Goal: Obtain resource: Obtain resource

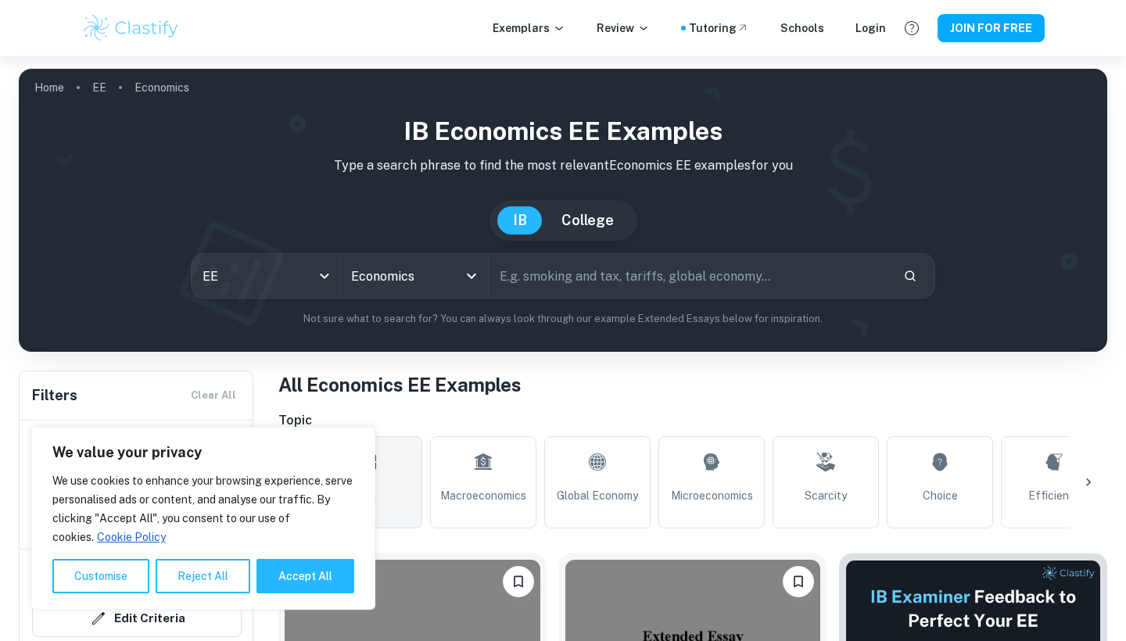
scroll to position [482, 0]
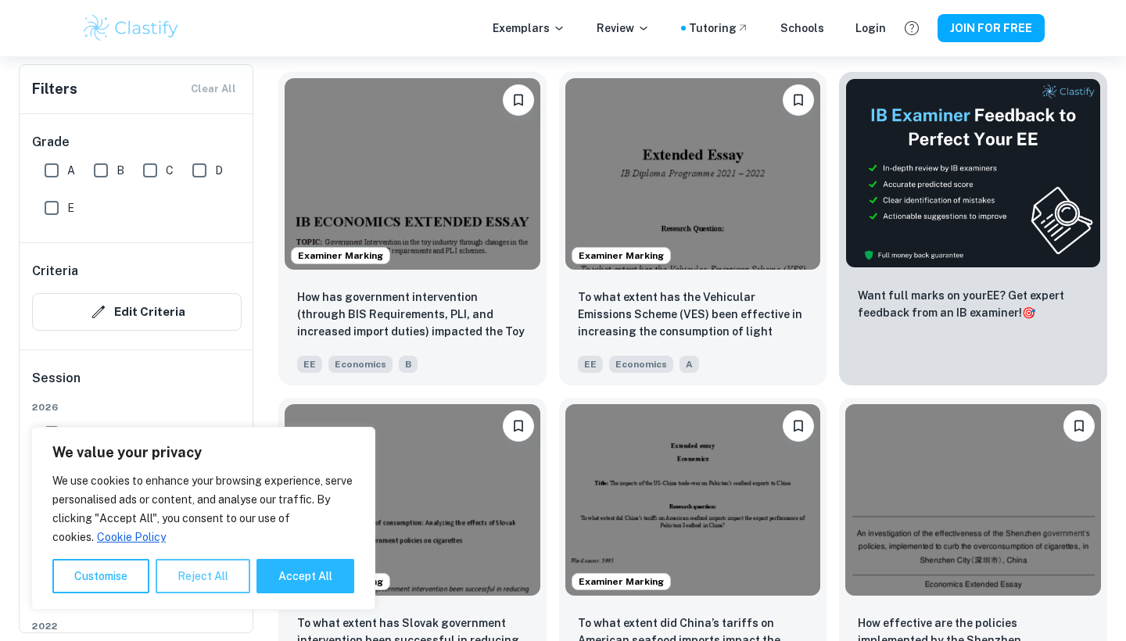
click at [217, 571] on button "Reject All" at bounding box center [203, 576] width 95 height 34
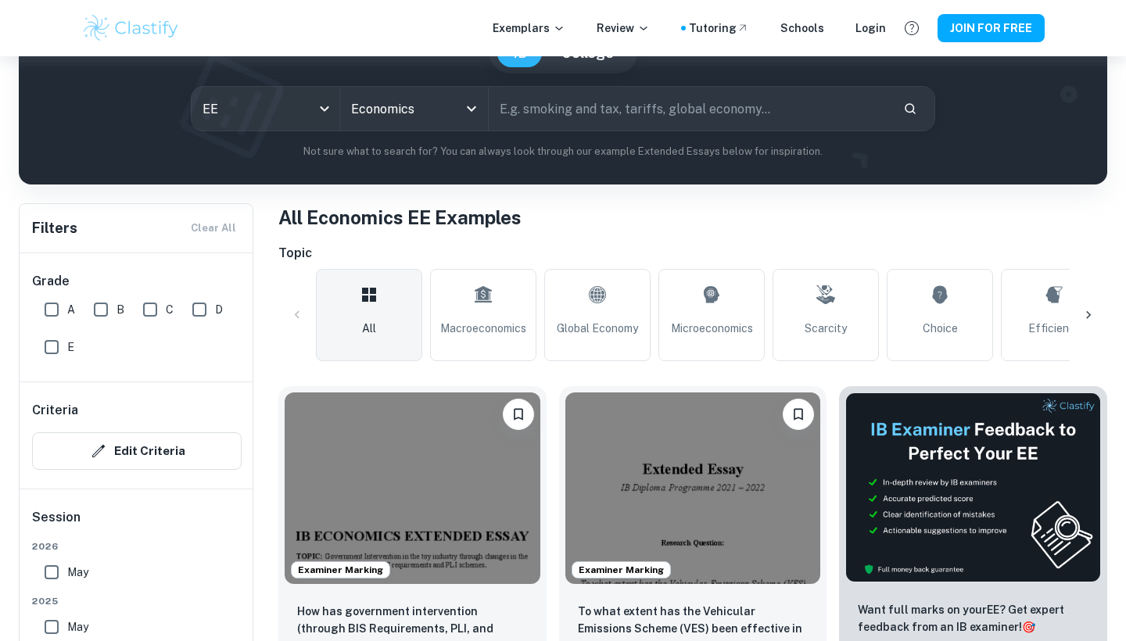
scroll to position [165, 0]
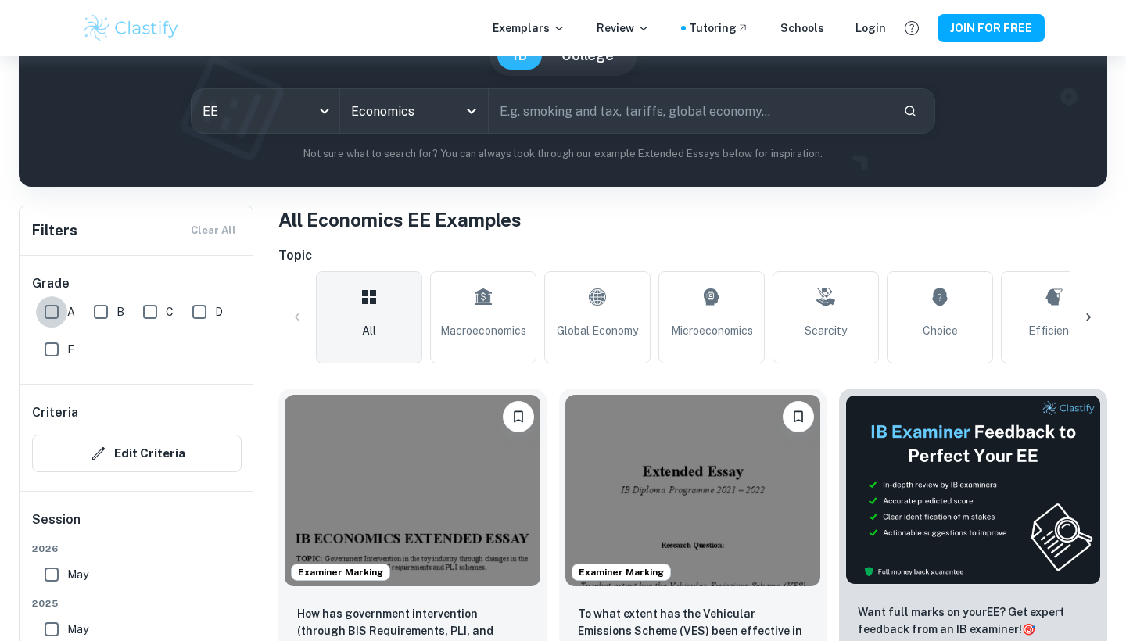
click at [52, 304] on input "A" at bounding box center [51, 311] width 31 height 31
checkbox input "true"
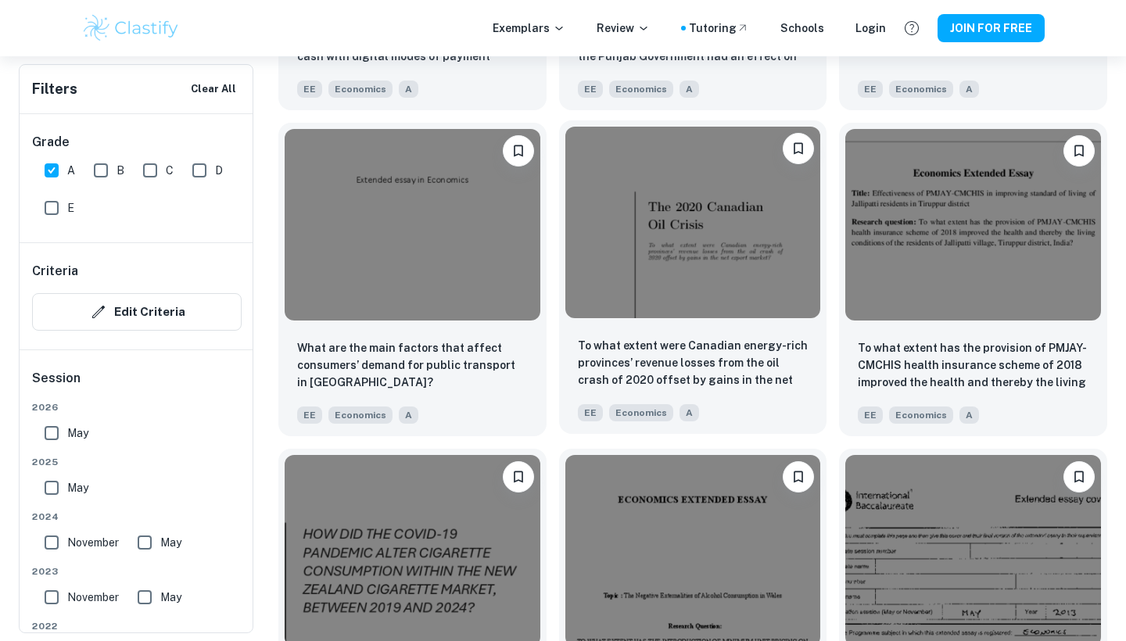
scroll to position [1775, 0]
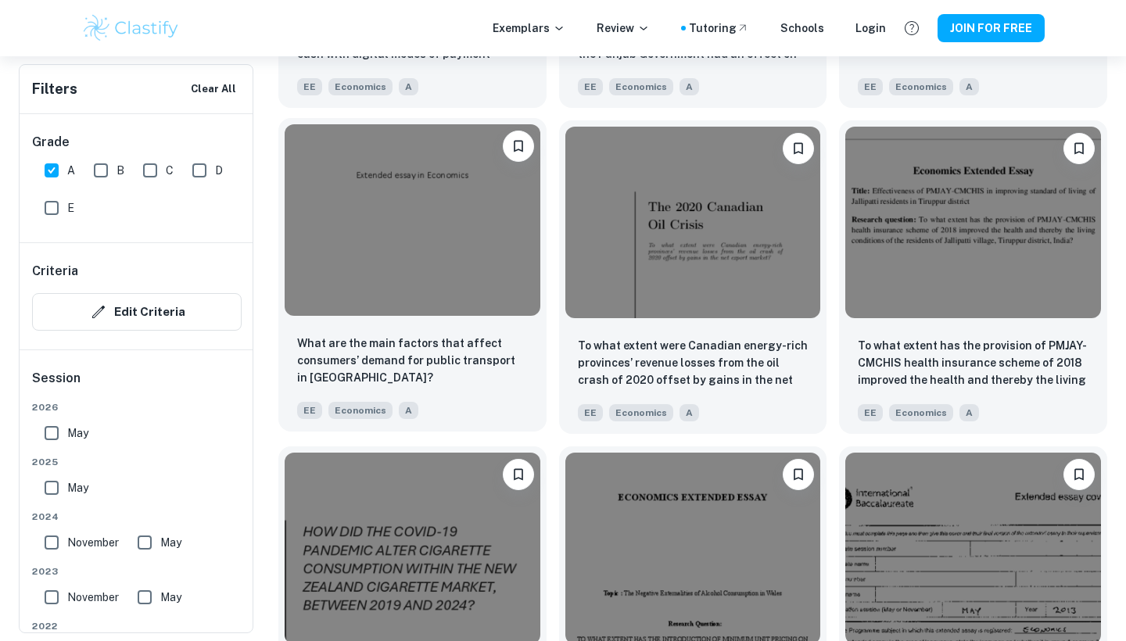
click at [454, 260] on img at bounding box center [413, 220] width 256 height 192
